Goal: Transaction & Acquisition: Book appointment/travel/reservation

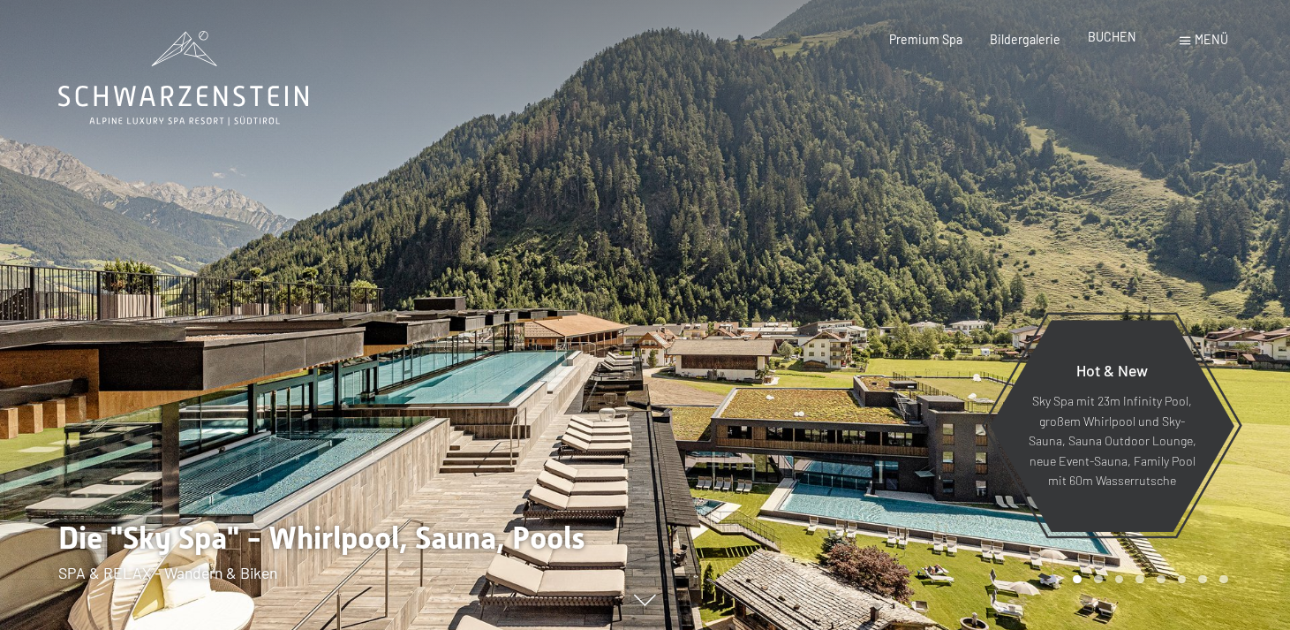
click at [1116, 39] on span "BUCHEN" at bounding box center [1112, 36] width 49 height 15
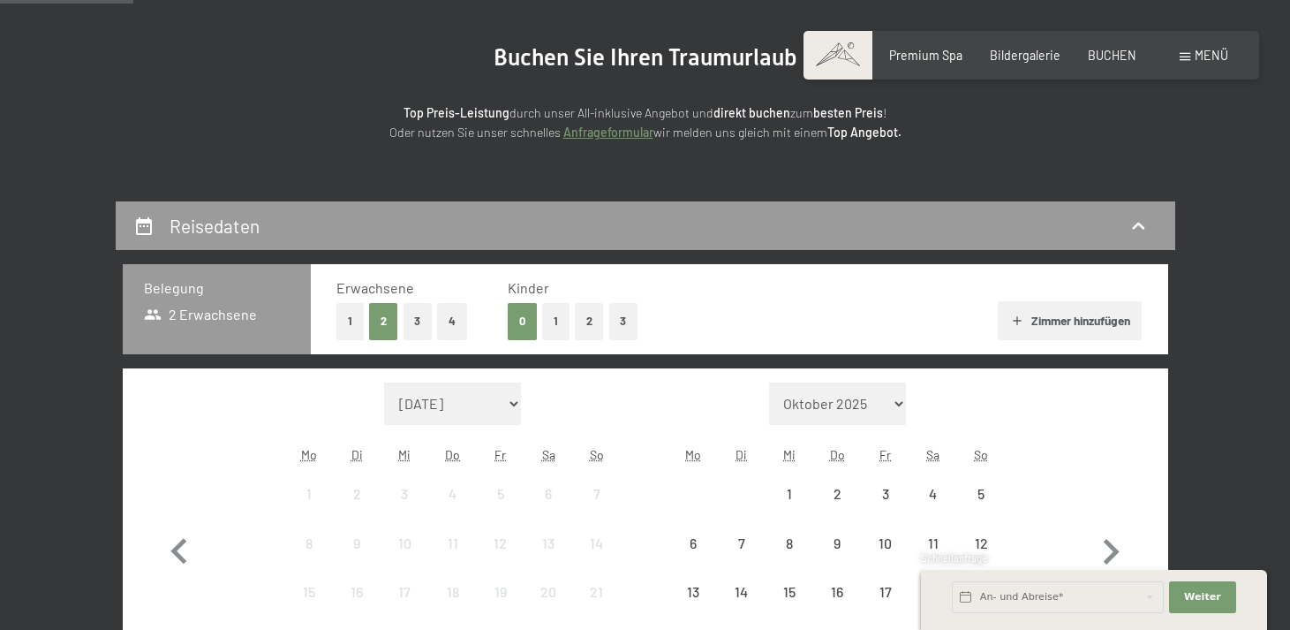
scroll to position [178, 0]
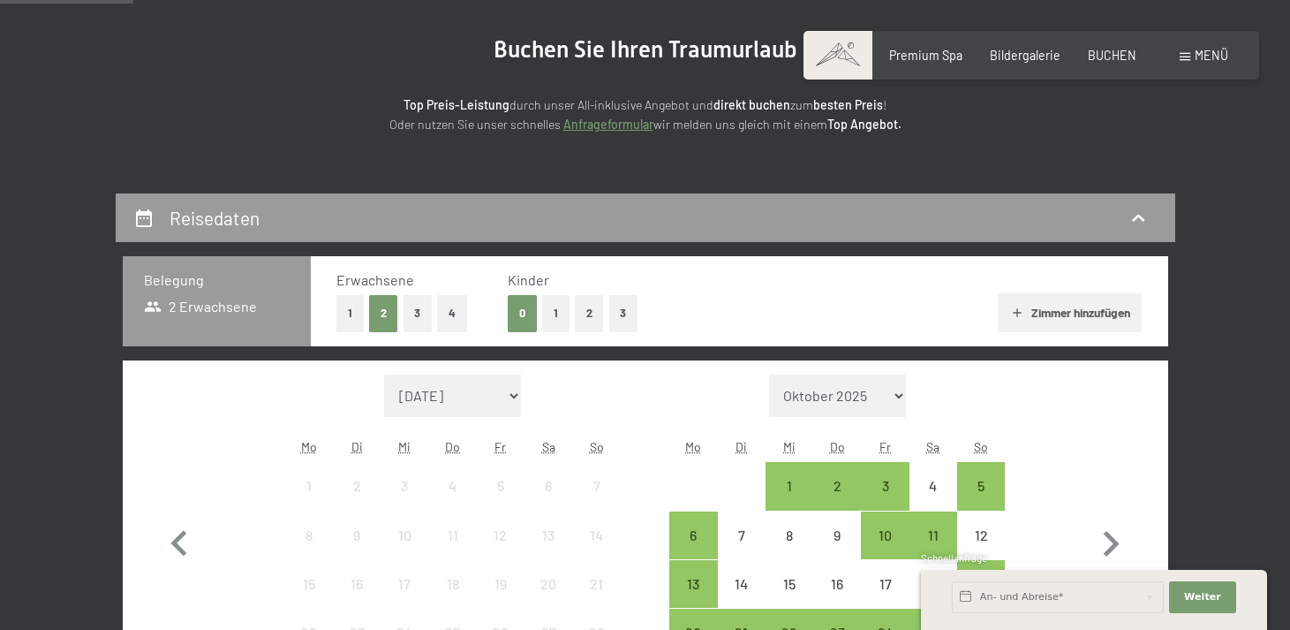
click at [553, 315] on button "1" at bounding box center [555, 313] width 27 height 36
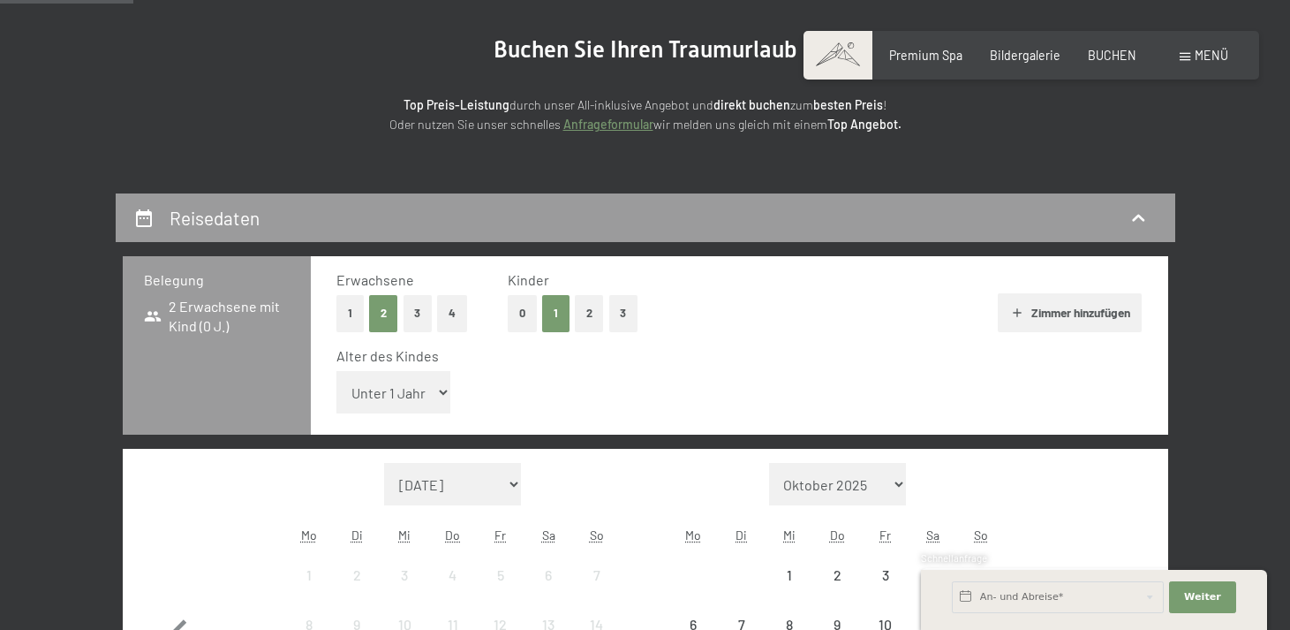
click at [408, 381] on select "Unter 1 Jahr 1 Jahr 2 Jahre 3 Jahre 4 Jahre 5 Jahre 6 Jahre 7 Jahre 8 Jahre 9 J…" at bounding box center [394, 392] width 115 height 42
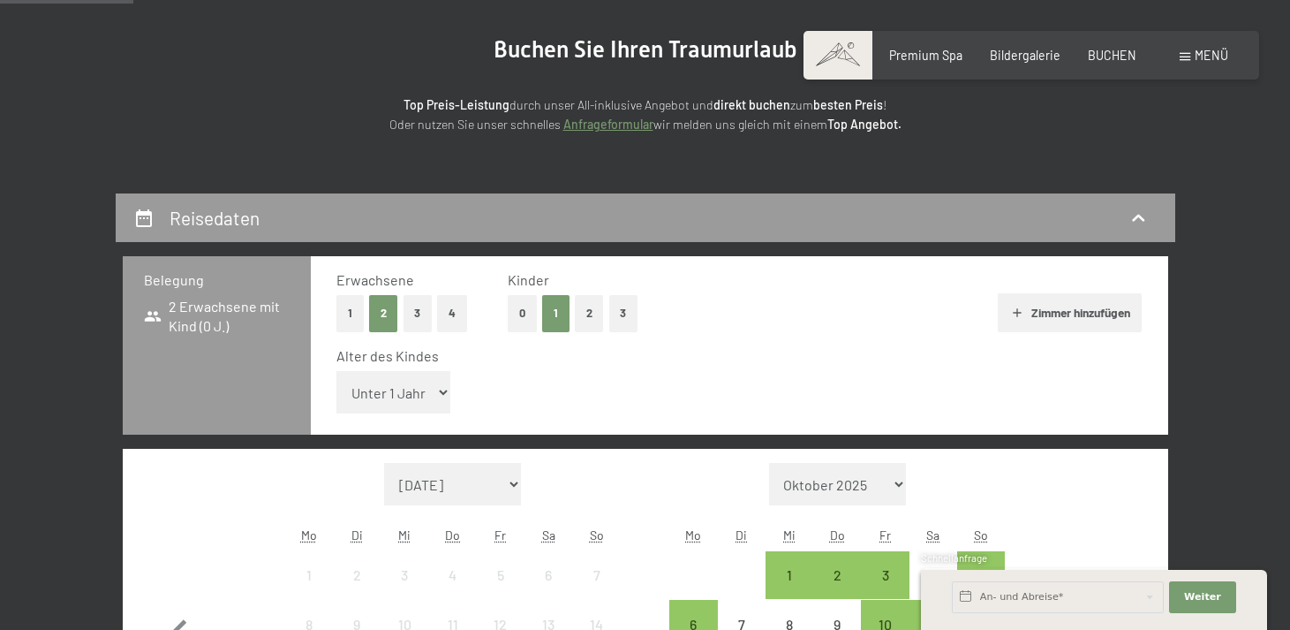
select select "4"
click at [337, 371] on select "Unter 1 Jahr 1 Jahr 2 Jahre 3 Jahre 4 Jahre 5 Jahre 6 Jahre 7 Jahre 8 Jahre 9 J…" at bounding box center [394, 392] width 115 height 42
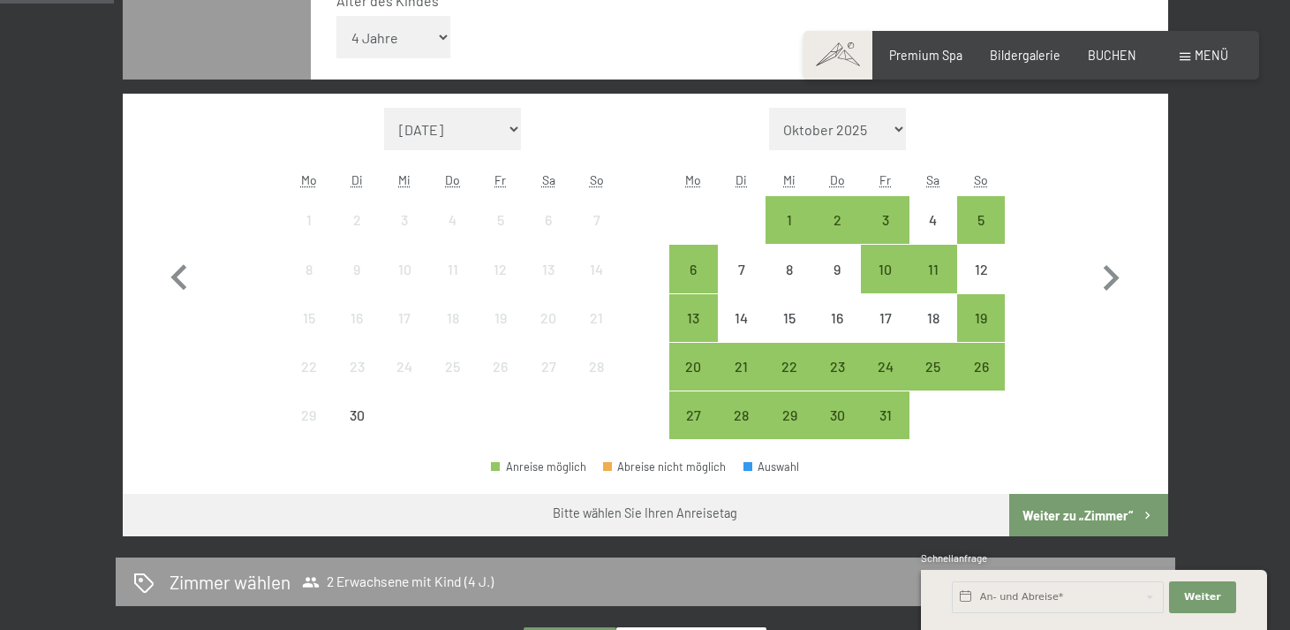
scroll to position [533, 0]
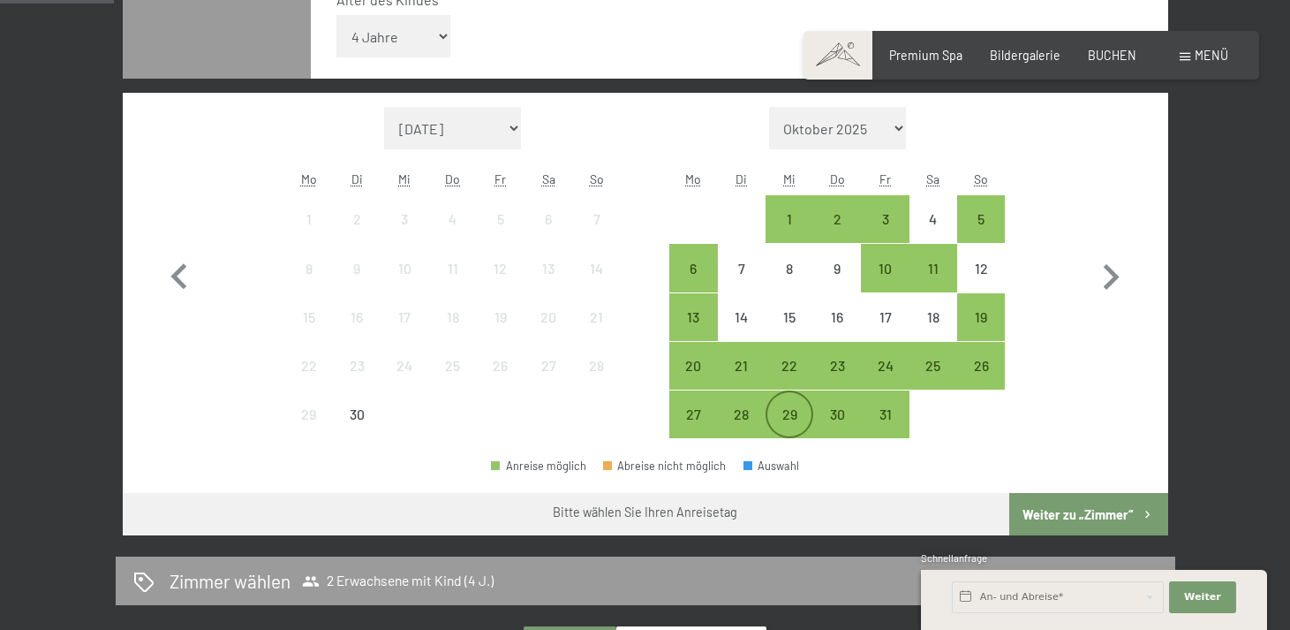
click at [791, 428] on div "29" at bounding box center [790, 429] width 44 height 44
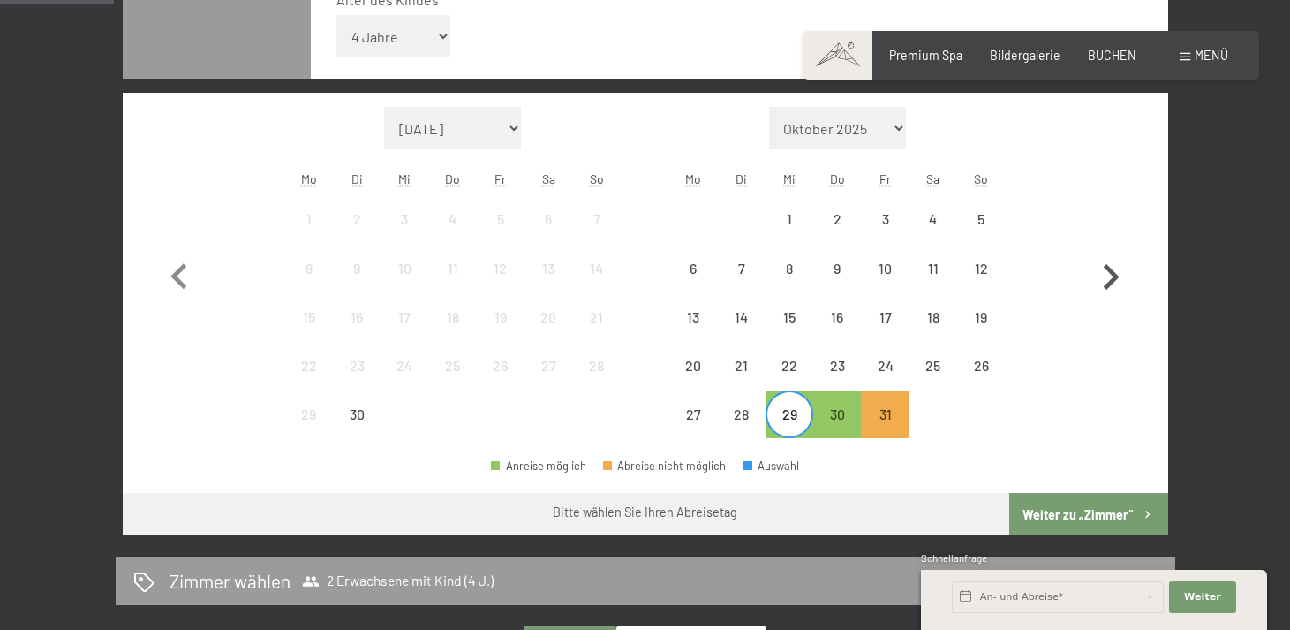
click at [1119, 281] on icon "button" at bounding box center [1111, 277] width 51 height 51
select select "2025-10-01"
select select "2025-11-01"
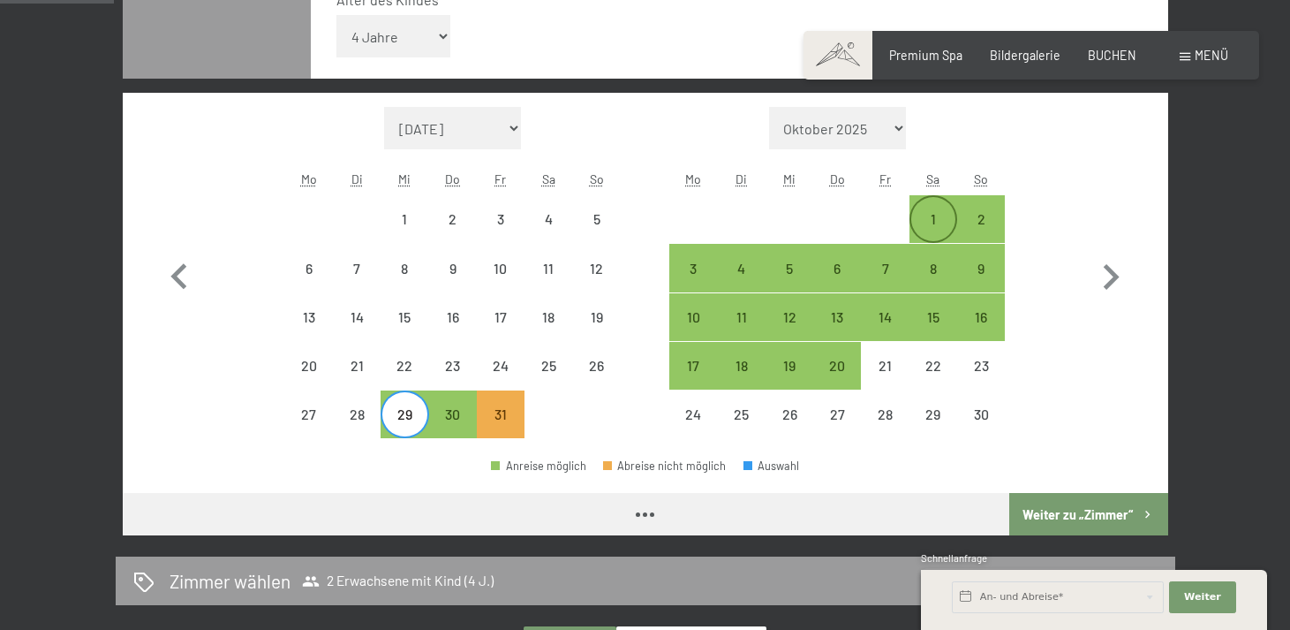
click at [937, 224] on div "1" at bounding box center [934, 234] width 44 height 44
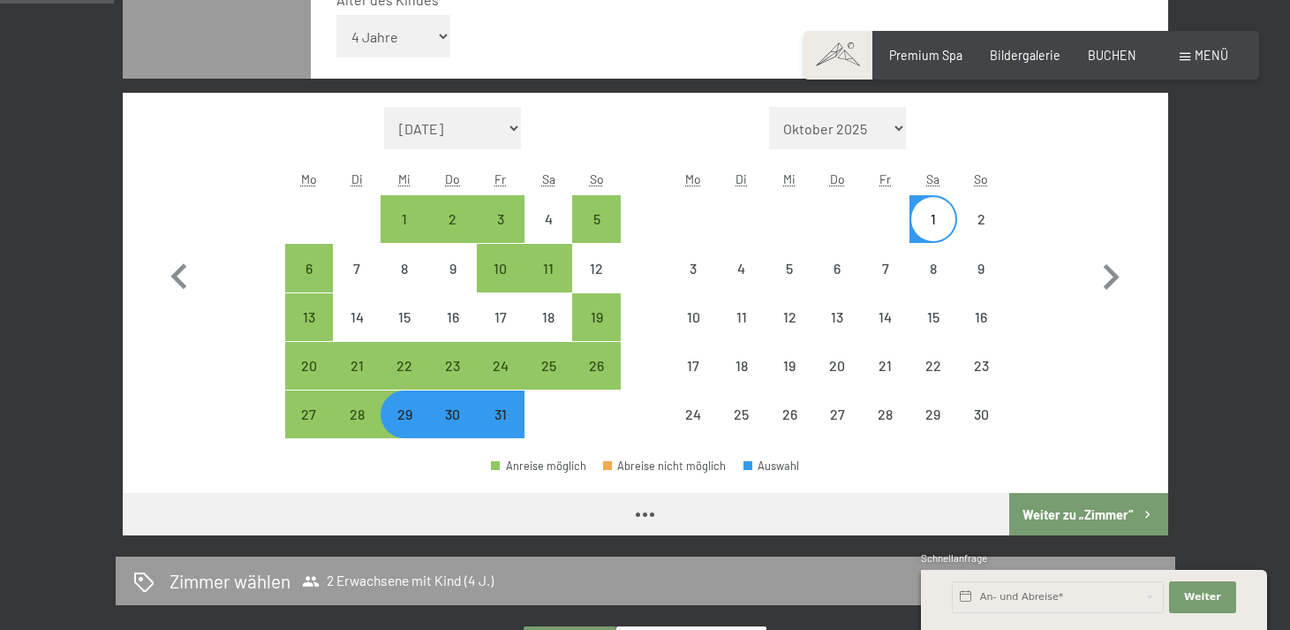
select select "2025-10-01"
select select "2025-11-01"
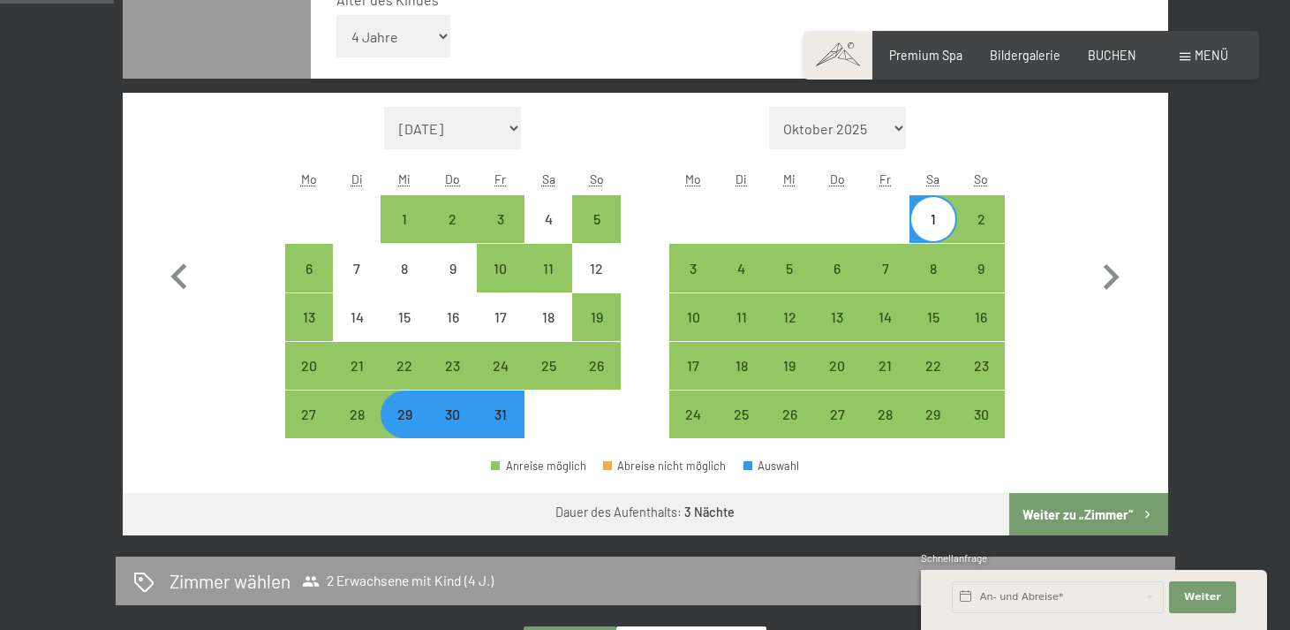
click at [1092, 508] on button "Weiter zu „Zimmer“" at bounding box center [1089, 514] width 158 height 42
select select "2025-10-01"
select select "2025-11-01"
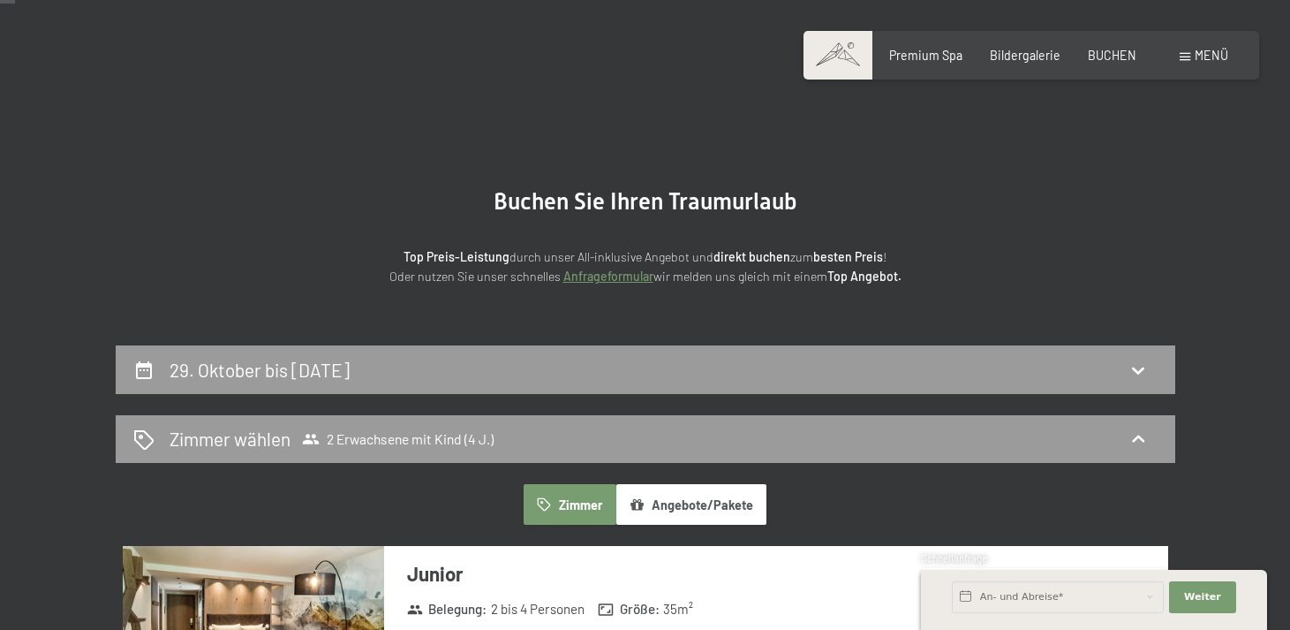
scroll to position [0, 0]
